Goal: Find specific page/section: Find specific page/section

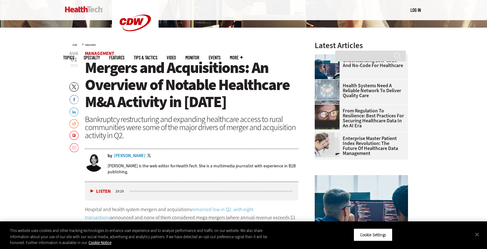
click at [121, 154] on div "by Jordan Scott Twitter Jordan Scott is the web editor for HealthTech . She is …" at bounding box center [191, 166] width 213 height 32
click at [123, 155] on div "Jordan Scott" at bounding box center [130, 156] width 32 height 4
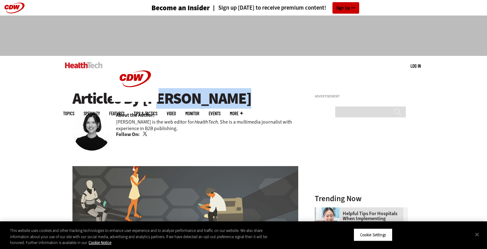
drag, startPoint x: 145, startPoint y: 95, endPoint x: 219, endPoint y: 98, distance: 74.1
click at [219, 98] on h1 "Articles By [PERSON_NAME]" at bounding box center [185, 98] width 226 height 17
copy h1 "[PERSON_NAME]"
click at [145, 135] on link "Twitter" at bounding box center [146, 134] width 6 height 5
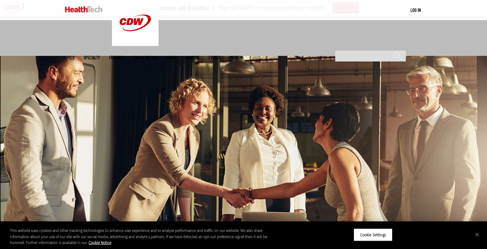
scroll to position [198, 0]
